Goal: Task Accomplishment & Management: Use online tool/utility

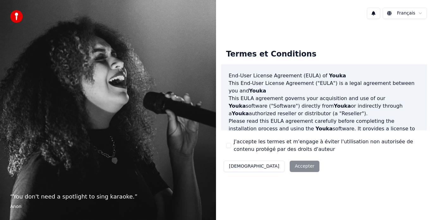
click at [262, 169] on div "Décliner Accepter" at bounding box center [271, 166] width 101 height 16
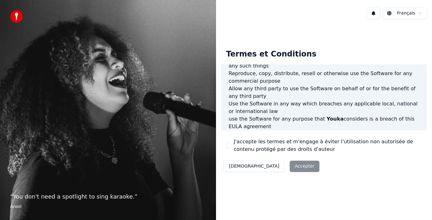
scroll to position [435, 0]
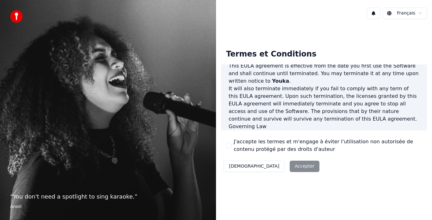
click at [268, 167] on div "Décliner Accepter" at bounding box center [271, 166] width 101 height 16
click at [230, 145] on button "J'accepte les termes et m'engage à éviter l'utilisation non autorisée de conten…" at bounding box center [228, 145] width 5 height 5
click at [290, 164] on button "Accepter" at bounding box center [305, 166] width 30 height 11
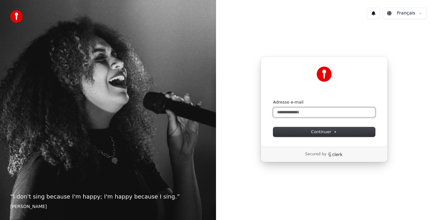
click at [301, 112] on input "Adresse e-mail" at bounding box center [324, 112] width 102 height 9
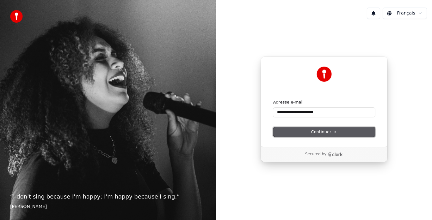
click at [315, 132] on span "Continuer" at bounding box center [324, 132] width 26 height 6
type input "**********"
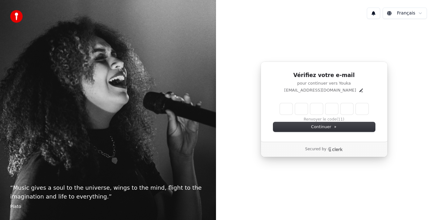
drag, startPoint x: 288, startPoint y: 116, endPoint x: 287, endPoint y: 108, distance: 8.2
click at [287, 108] on div "Renvoyer le code (11)" at bounding box center [324, 112] width 102 height 19
click at [287, 108] on input "Enter verification code" at bounding box center [330, 108] width 101 height 11
type input "******"
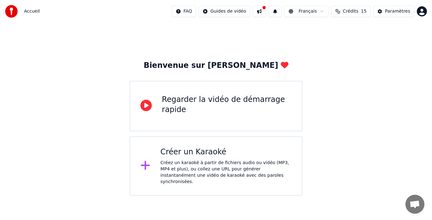
click at [226, 113] on div "Regarder la vidéo de démarrage rapide" at bounding box center [227, 105] width 130 height 20
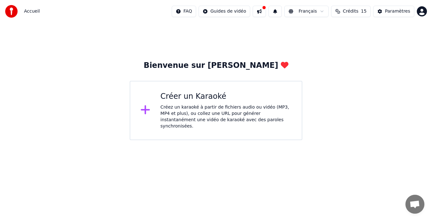
click at [239, 119] on div "Créez un karaoké à partir de fichiers audio ou vidéo (MP3, MP4 et plus), ou col…" at bounding box center [225, 116] width 131 height 25
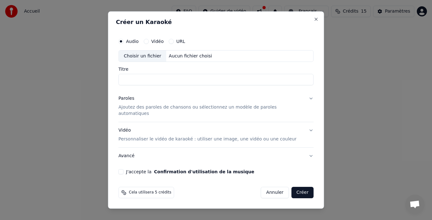
click at [153, 60] on div "Choisir un fichier" at bounding box center [142, 56] width 47 height 11
click at [159, 60] on div "Choisir un fichier" at bounding box center [142, 56] width 47 height 11
type input "**********"
click at [212, 102] on div "Paroles Ajoutez des paroles de chansons ou sélectionnez un modèle de paroles au…" at bounding box center [211, 107] width 185 height 22
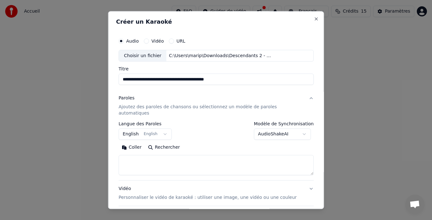
click at [160, 156] on textarea at bounding box center [216, 166] width 195 height 20
paste textarea "**********"
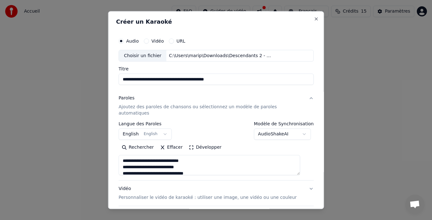
scroll to position [457, 0]
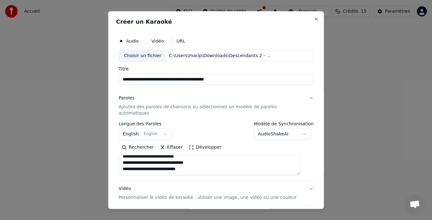
type textarea "**********"
click at [161, 129] on button "English English" at bounding box center [145, 134] width 53 height 11
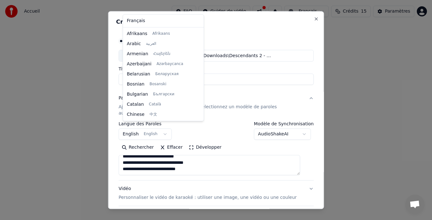
scroll to position [51, 0]
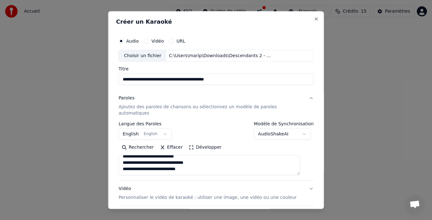
click at [132, 125] on body "**********" at bounding box center [216, 70] width 432 height 140
click at [135, 129] on button "English English" at bounding box center [145, 134] width 53 height 11
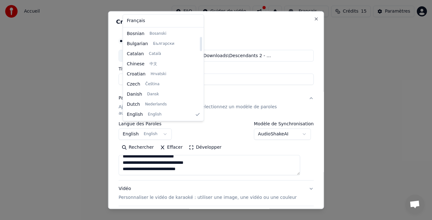
select select "**"
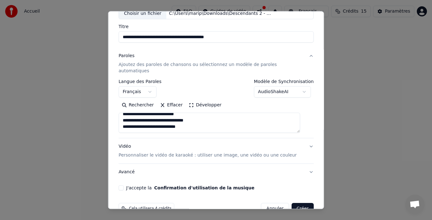
scroll to position [52, 0]
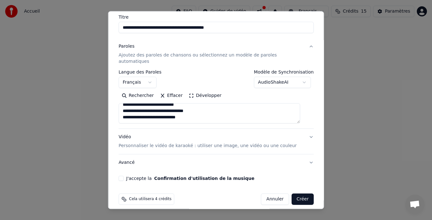
click at [255, 134] on div "Vidéo Personnaliser le vidéo de karaoké : utiliser une image, une vidéo ou une …" at bounding box center [208, 141] width 178 height 15
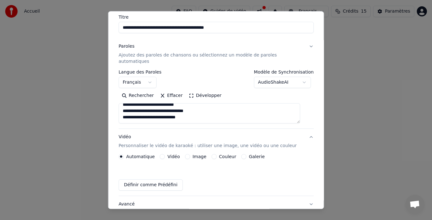
scroll to position [35, 0]
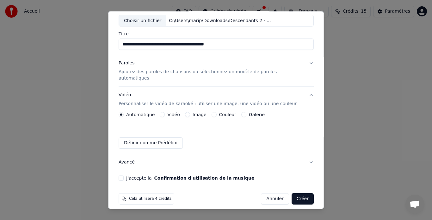
click at [195, 113] on label "Image" at bounding box center [199, 115] width 14 height 4
click at [190, 113] on button "Image" at bounding box center [187, 115] width 5 height 5
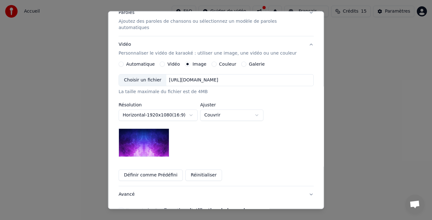
scroll to position [86, 0]
click at [157, 149] on img at bounding box center [144, 143] width 51 height 28
click at [155, 140] on img at bounding box center [144, 143] width 51 height 28
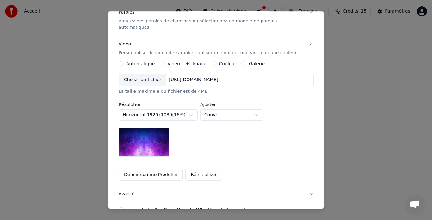
click at [167, 170] on button "Définir comme Prédéfini" at bounding box center [151, 175] width 64 height 11
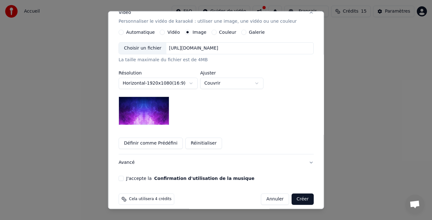
click at [168, 177] on button "Confirmation d'utilisation de la musique" at bounding box center [204, 179] width 100 height 4
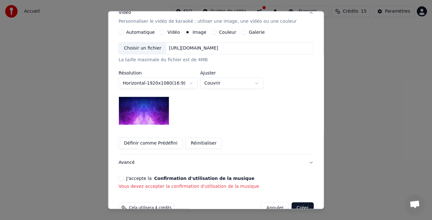
click at [124, 176] on button "J'accepte la Confirmation d'utilisation de la musique" at bounding box center [121, 178] width 5 height 5
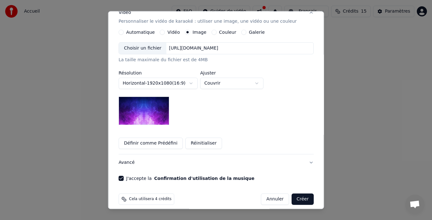
click at [287, 158] on button "Avancé" at bounding box center [216, 163] width 195 height 16
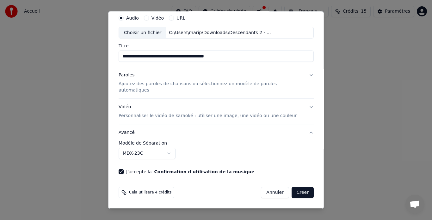
scroll to position [17, 0]
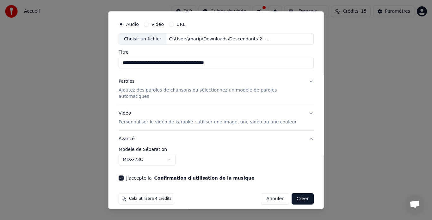
click at [293, 133] on button "Avancé" at bounding box center [216, 139] width 195 height 16
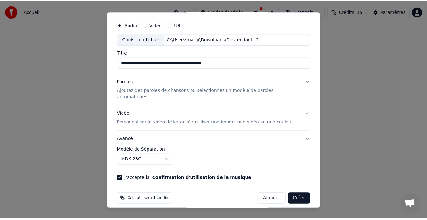
scroll to position [0, 0]
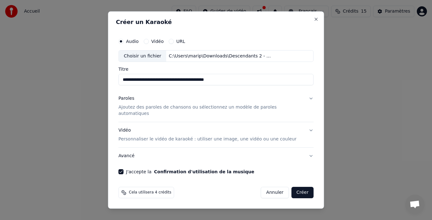
click at [294, 189] on button "Créer" at bounding box center [302, 192] width 22 height 11
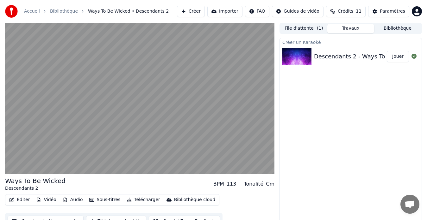
click at [137, 112] on video at bounding box center [139, 98] width 269 height 151
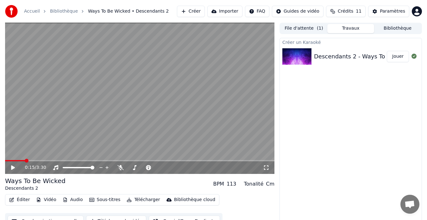
scroll to position [9, 0]
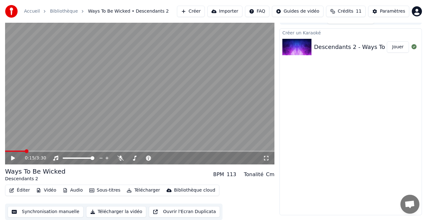
click at [22, 195] on div "Éditer Vidéo Audio Sous-titres Télécharger Bibliothèque cloud" at bounding box center [112, 190] width 214 height 11
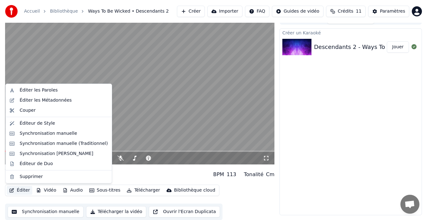
click at [22, 192] on button "Éditer" at bounding box center [20, 190] width 26 height 9
click at [37, 91] on div "Éditer les Paroles" at bounding box center [39, 90] width 38 height 6
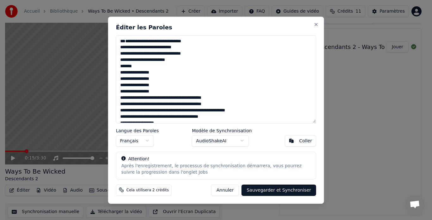
click at [277, 192] on button "Sauvegarder et Synchroniser" at bounding box center [279, 190] width 75 height 11
type textarea "**********"
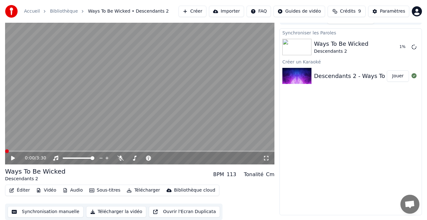
click at [5, 151] on span at bounding box center [5, 151] width 0 height 1
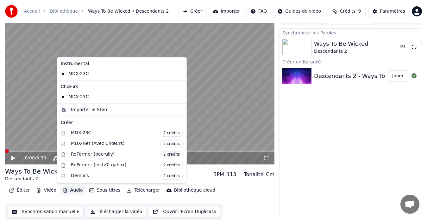
click at [72, 191] on button "Audio" at bounding box center [72, 190] width 25 height 9
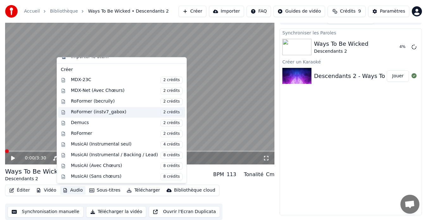
scroll to position [64, 0]
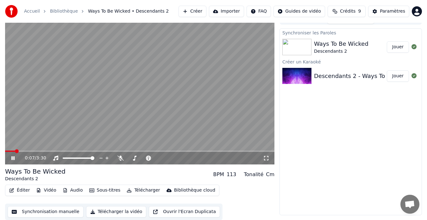
click at [0, 172] on div "0:07 / 3:30 Ways To Be Wicked Descendants 2 BPM 113 Tonalité Cm Éditer Vidéo Au…" at bounding box center [213, 116] width 427 height 207
click at [131, 108] on video at bounding box center [139, 88] width 269 height 151
